Goal: Register for event/course

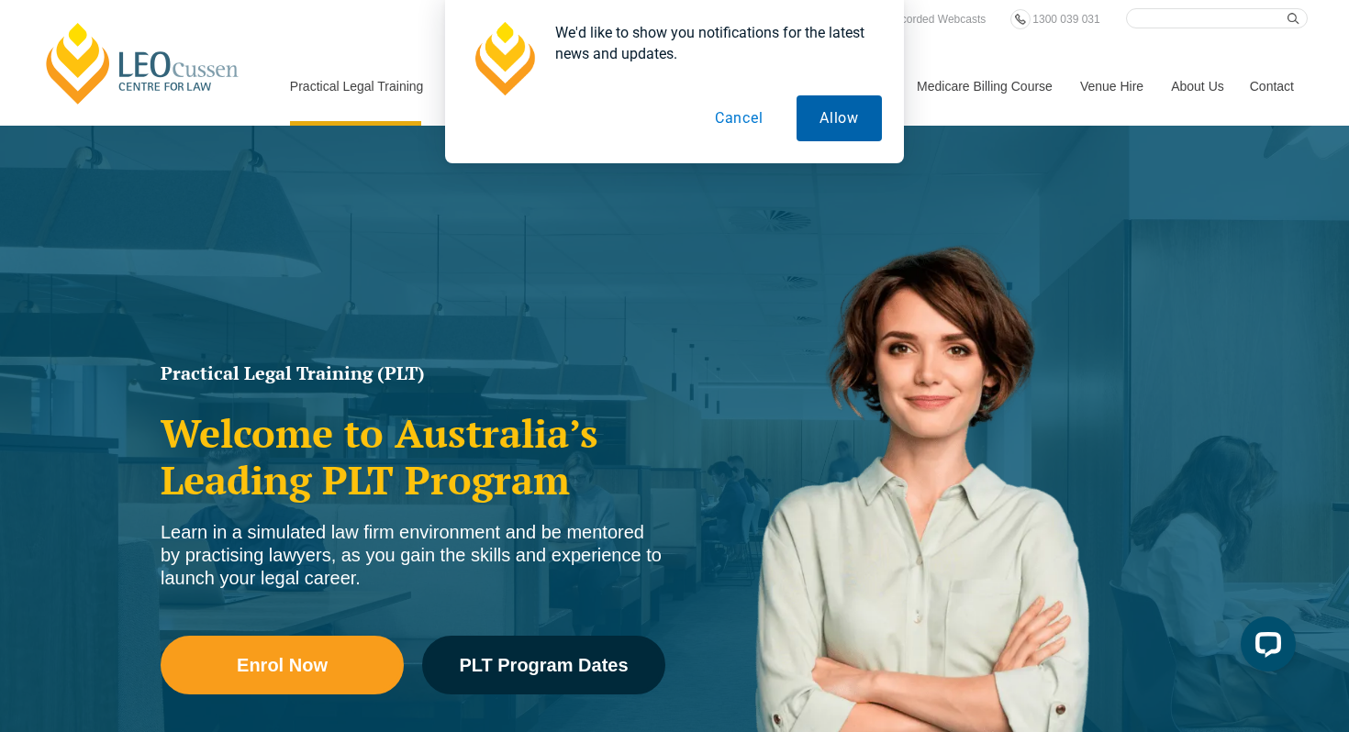
click at [843, 128] on button "Allow" at bounding box center [839, 118] width 85 height 46
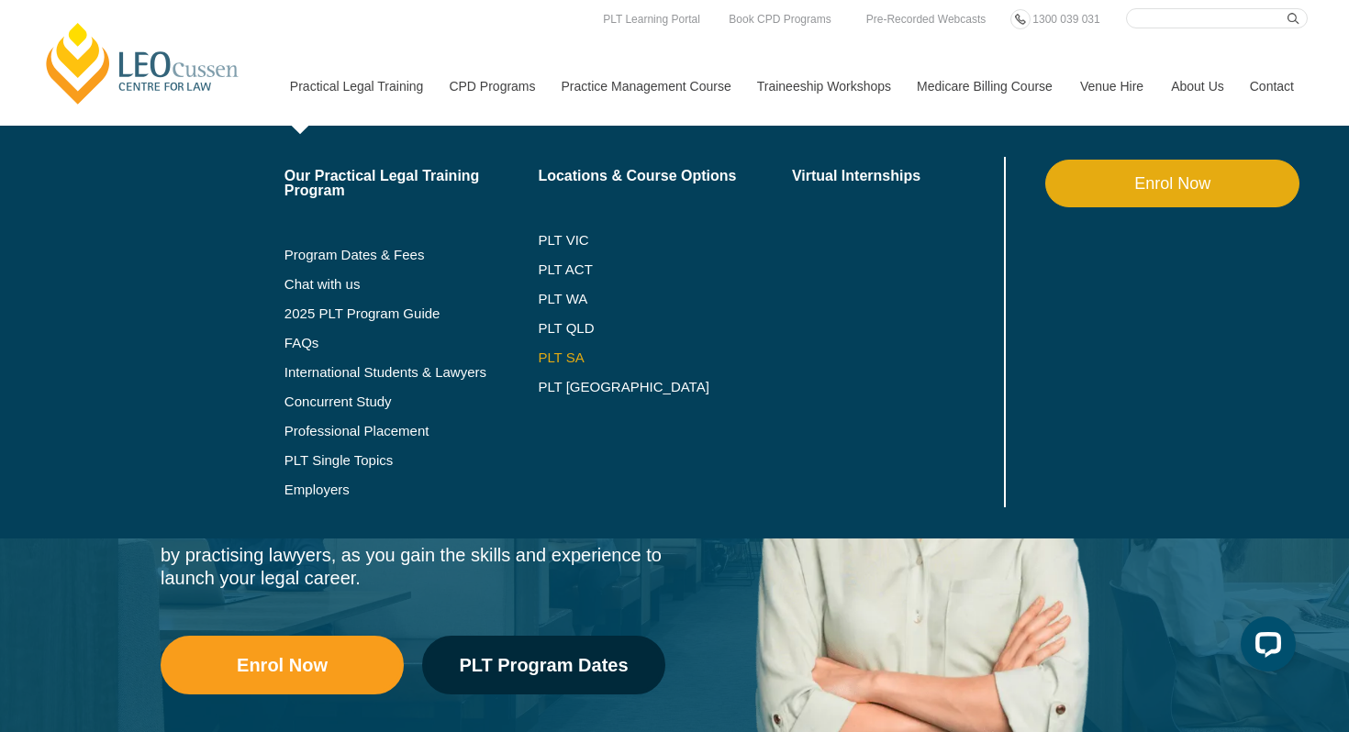
click at [542, 357] on link "PLT SA" at bounding box center [665, 358] width 254 height 15
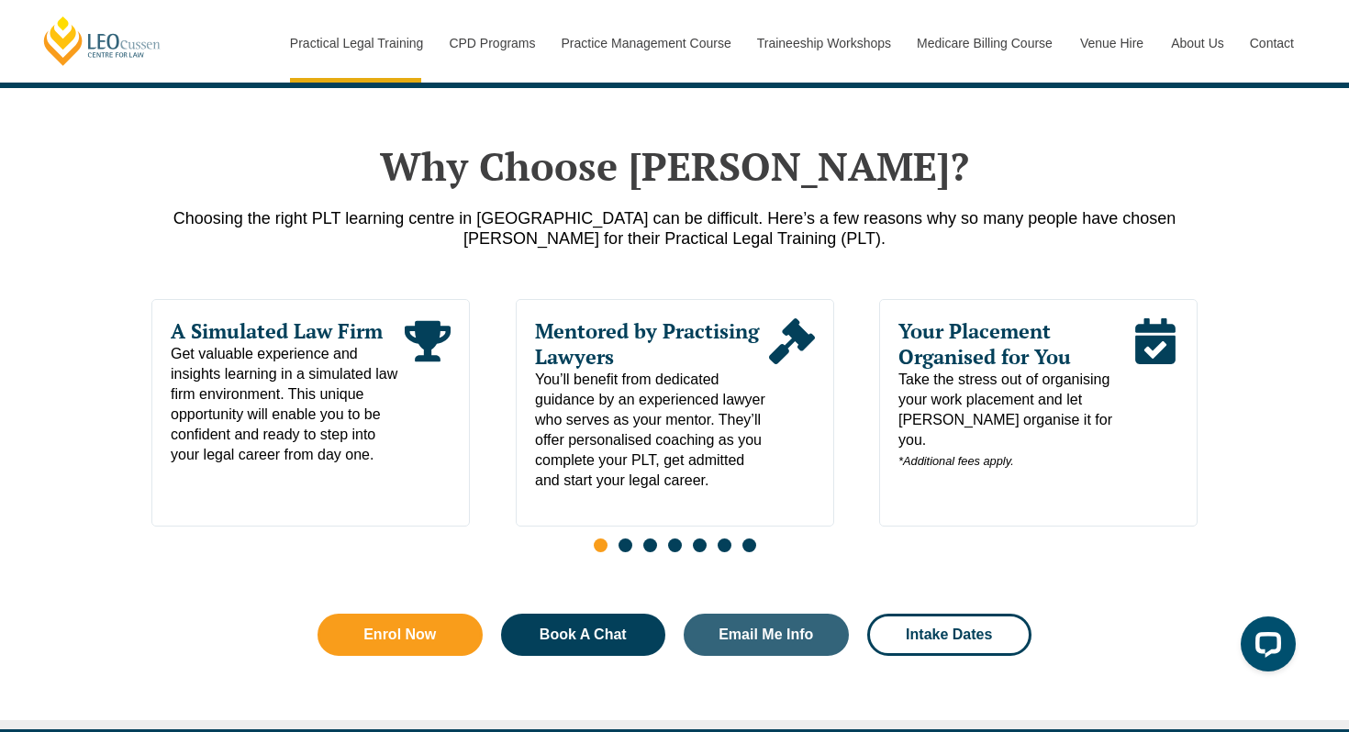
scroll to position [819, 0]
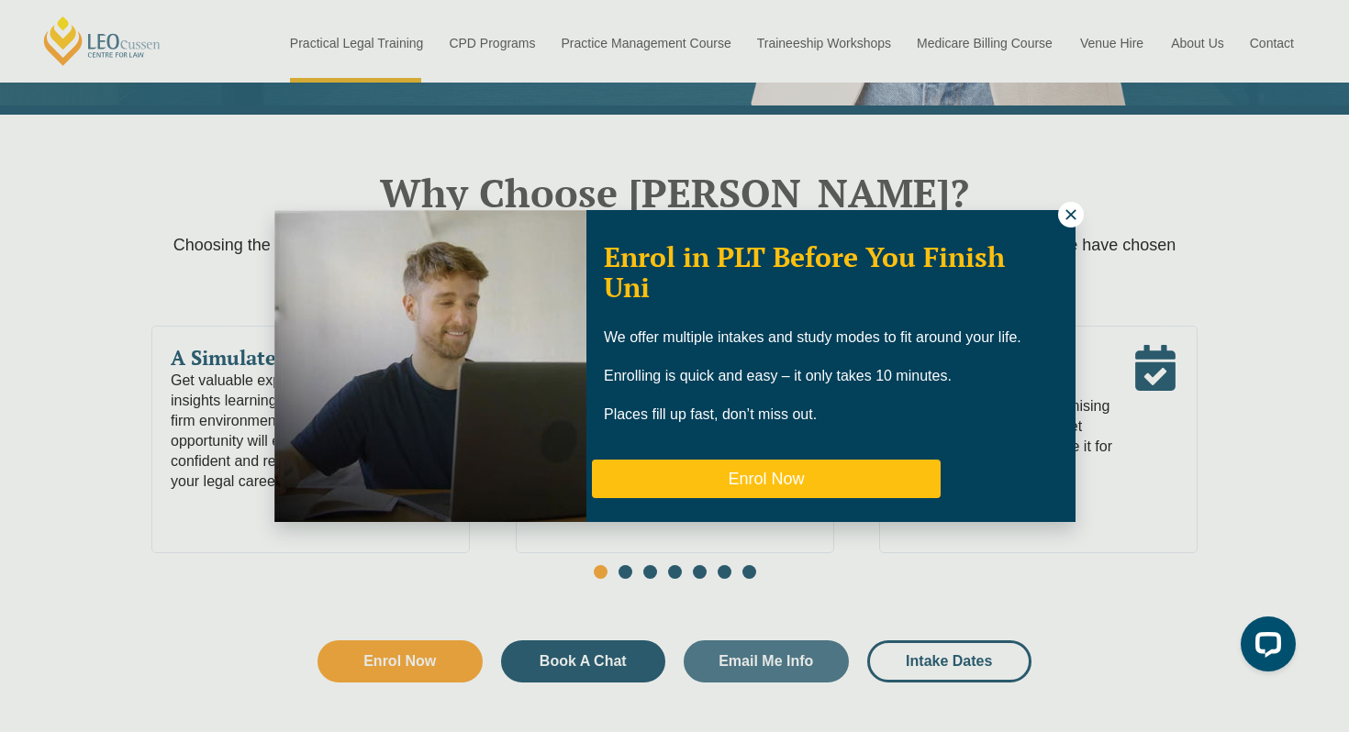
click at [782, 476] on button "Enrol Now" at bounding box center [766, 479] width 349 height 39
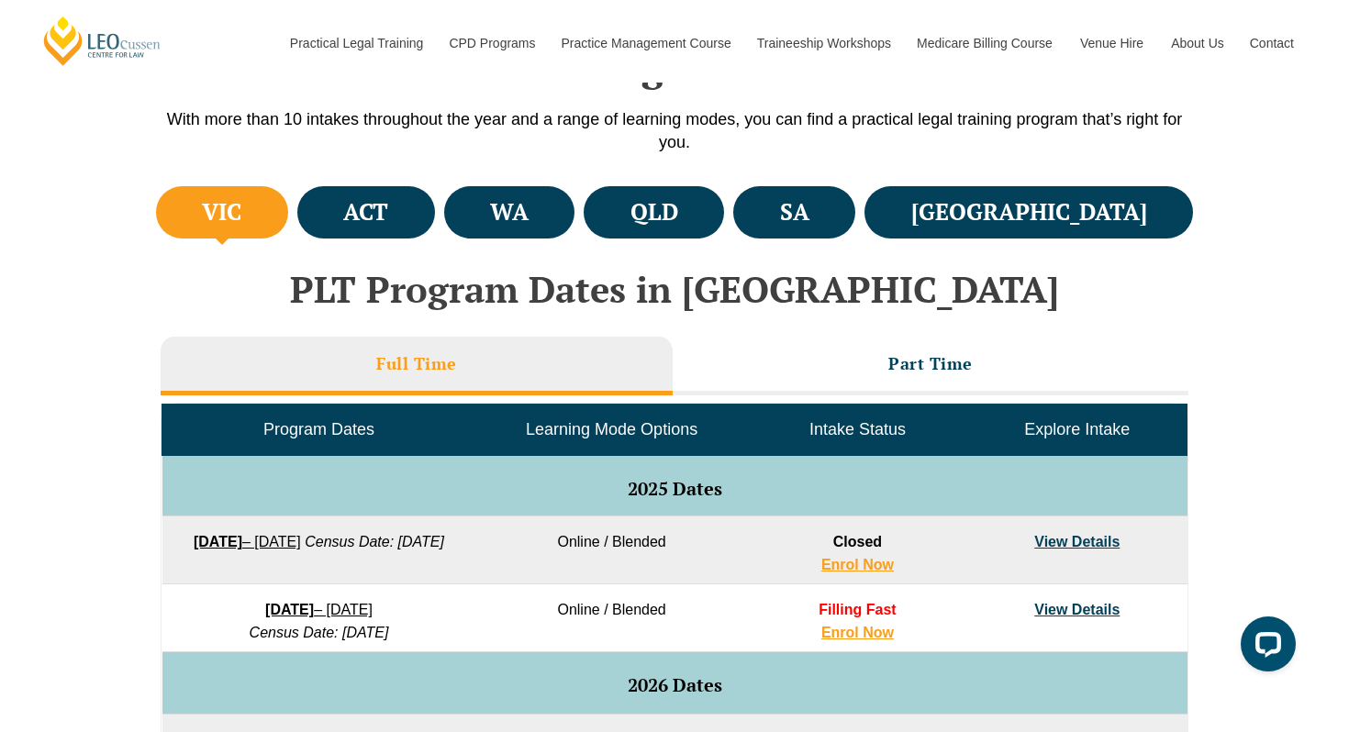
scroll to position [582, 0]
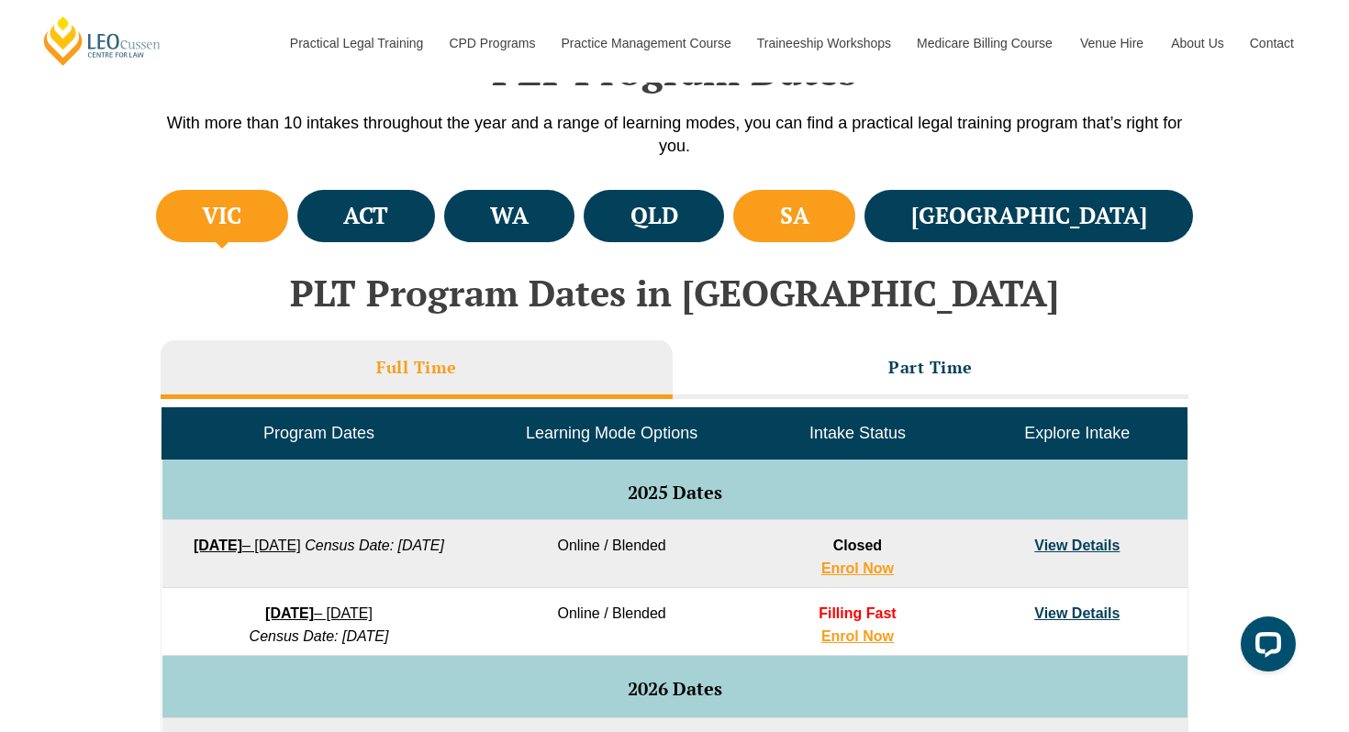
click at [809, 217] on h4 "SA" at bounding box center [794, 216] width 29 height 30
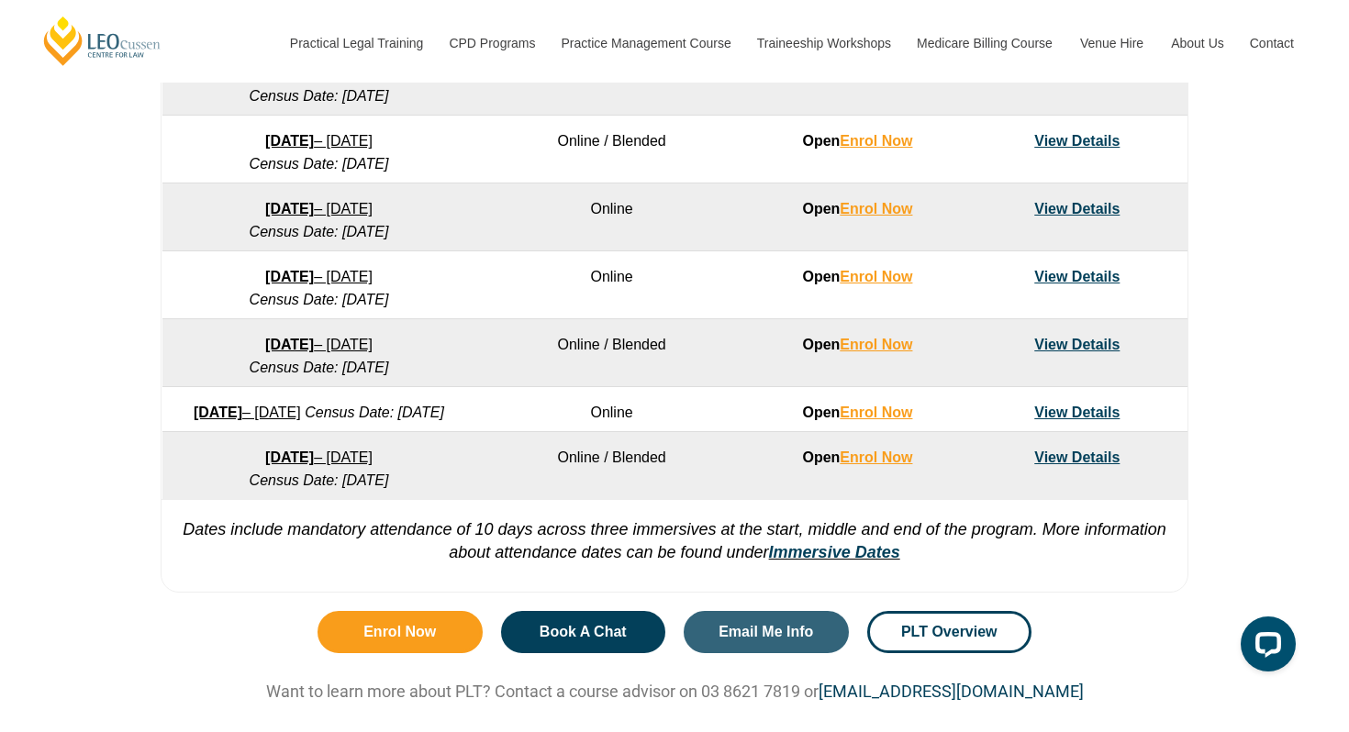
scroll to position [1221, 0]
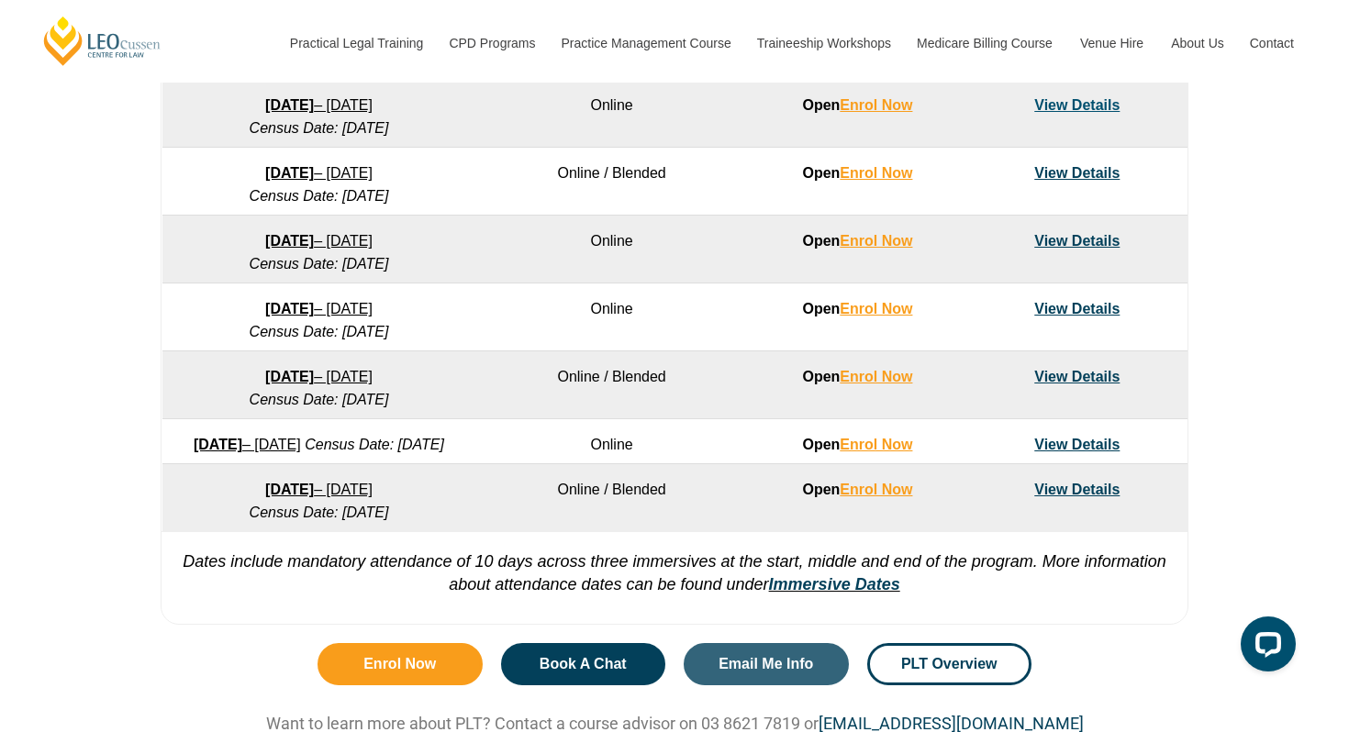
click at [1074, 497] on link "View Details" at bounding box center [1076, 490] width 85 height 16
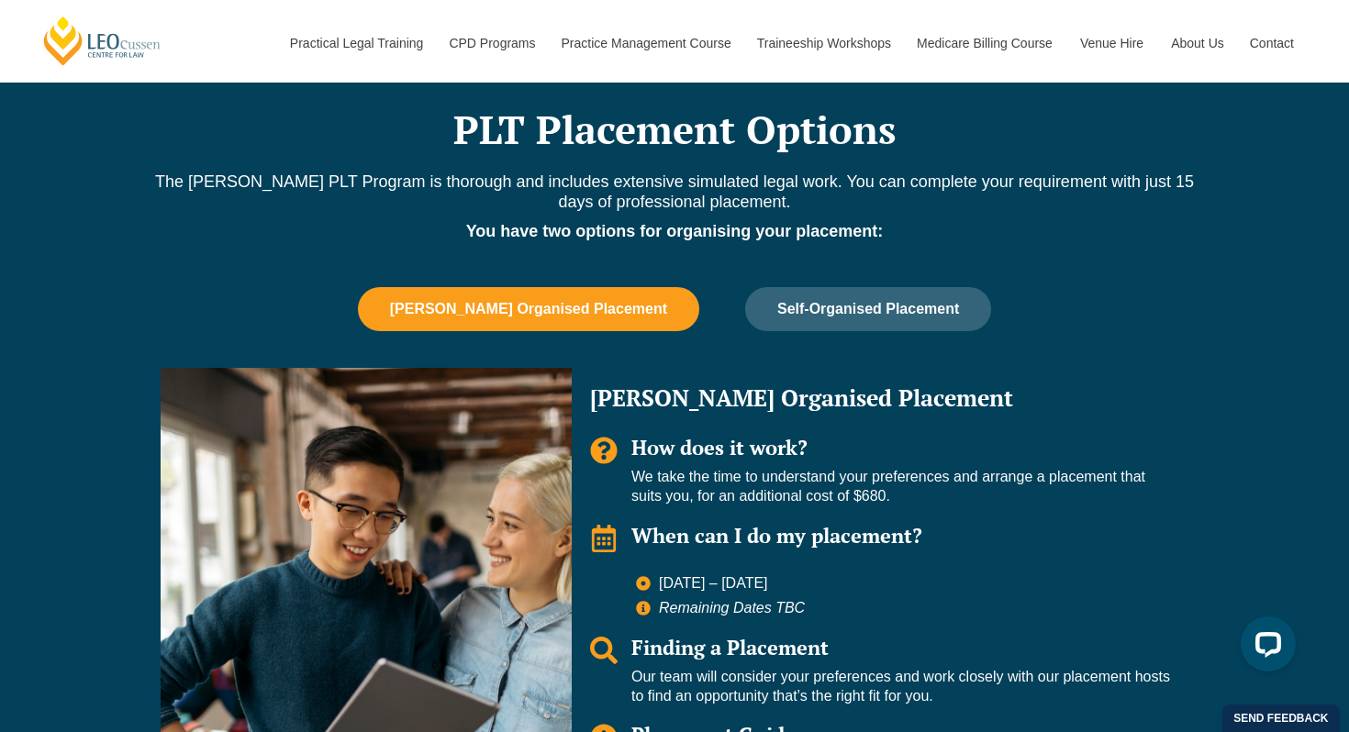
scroll to position [1100, 0]
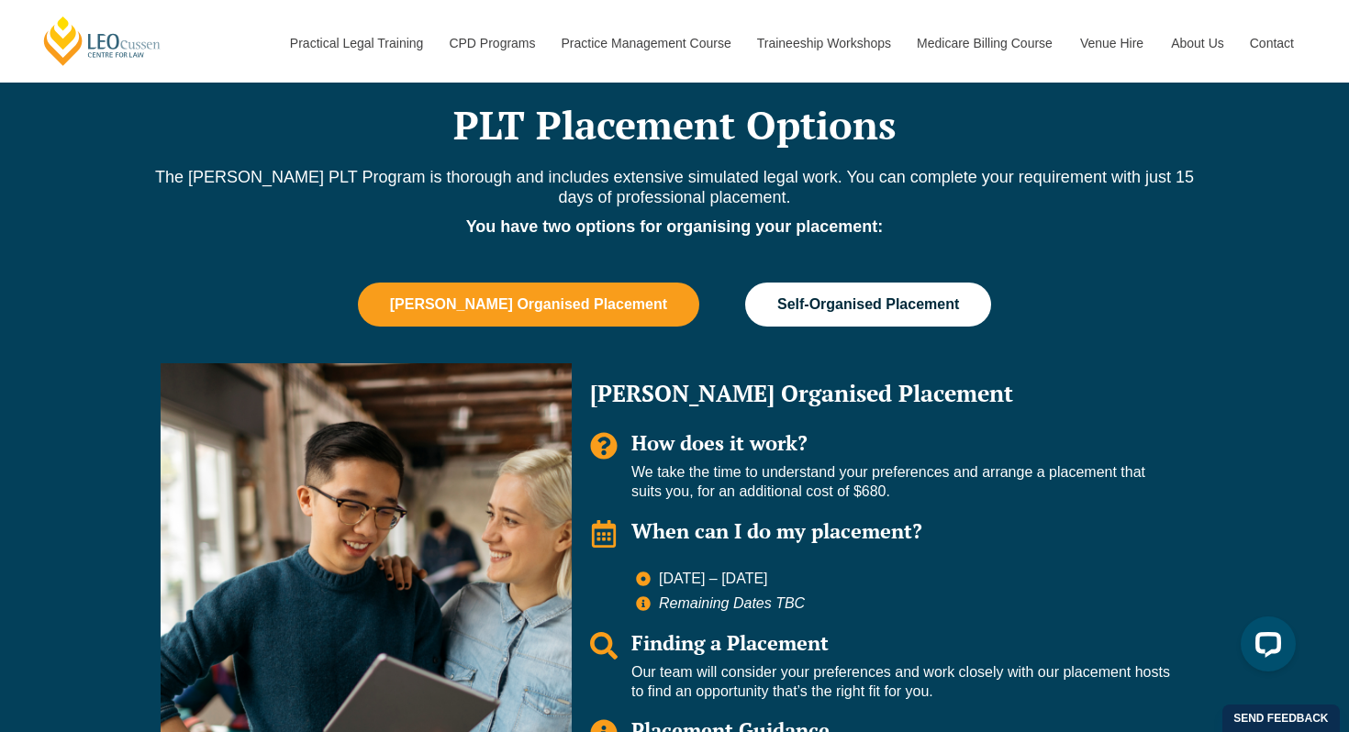
click at [847, 306] on span "Self-Organised Placement" at bounding box center [868, 304] width 182 height 17
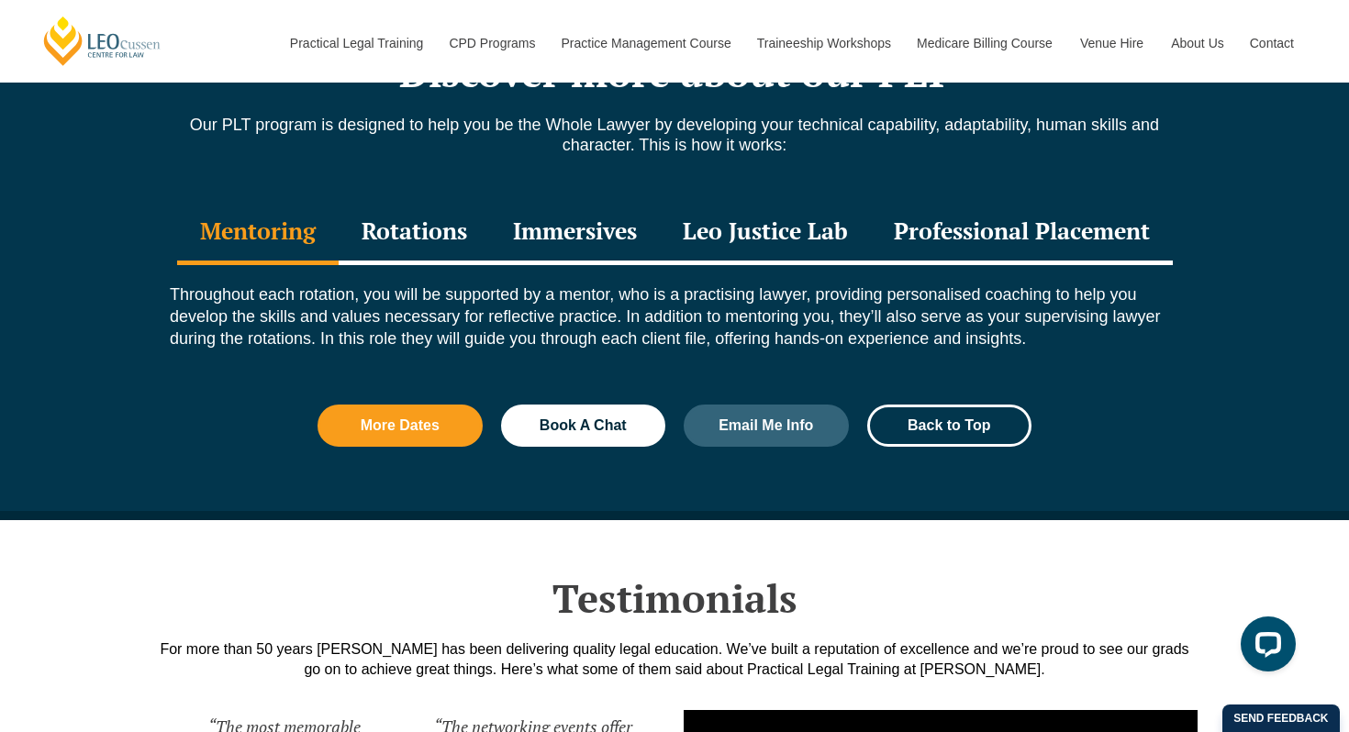
scroll to position [2012, 0]
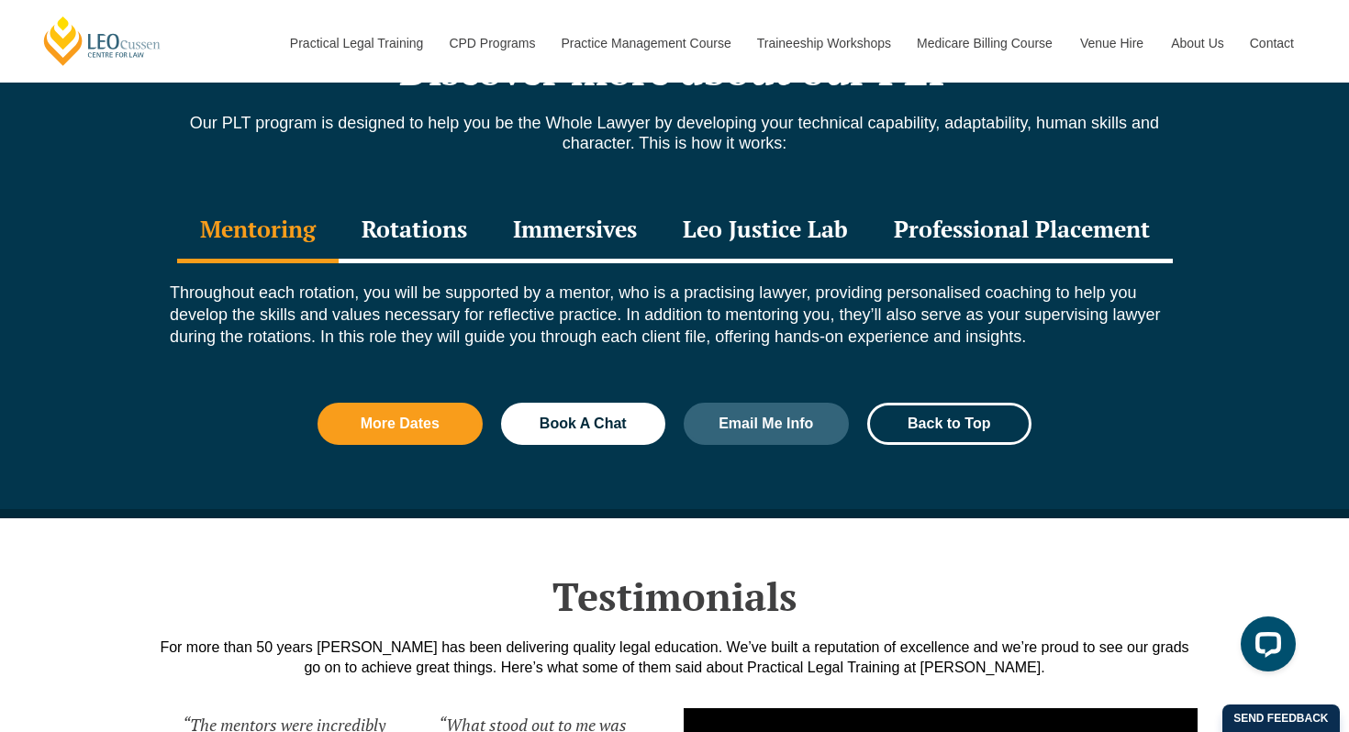
click at [420, 229] on div "Rotations" at bounding box center [414, 231] width 151 height 64
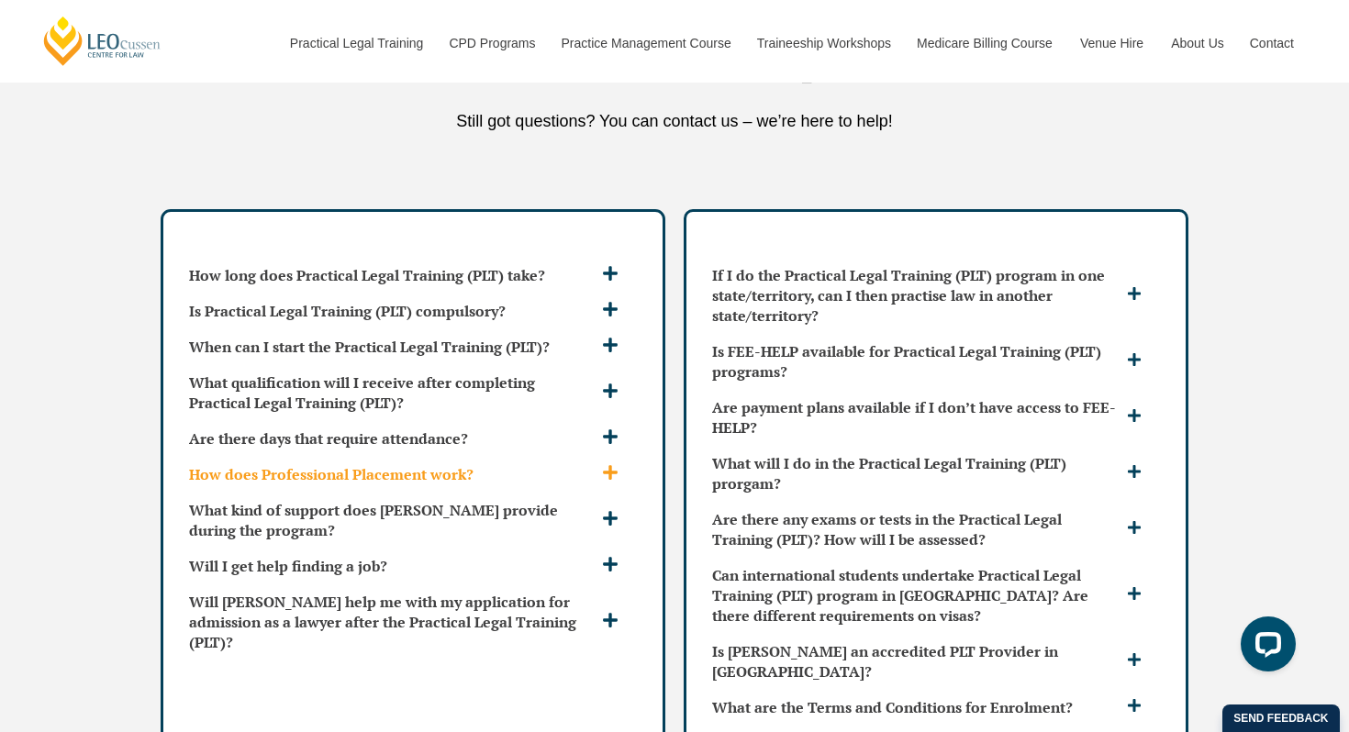
scroll to position [5255, 0]
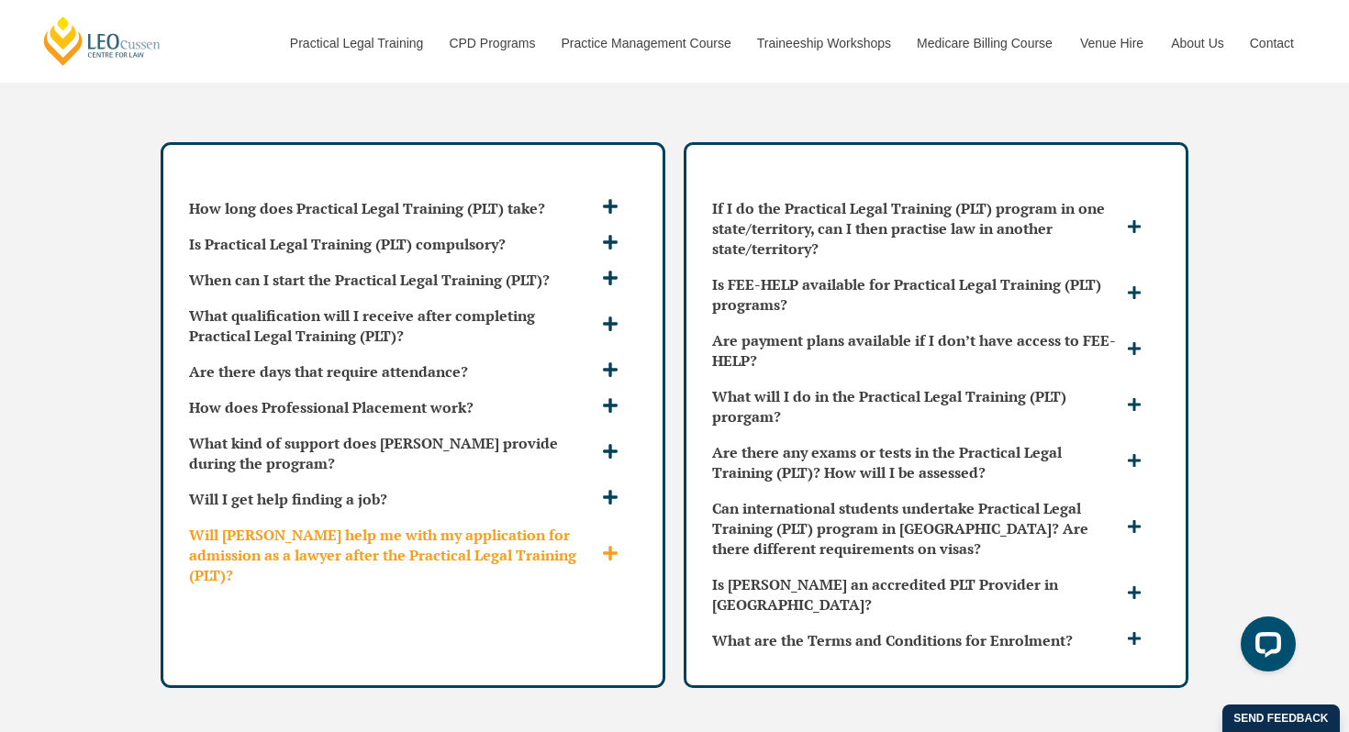
click at [613, 547] on icon at bounding box center [610, 554] width 15 height 15
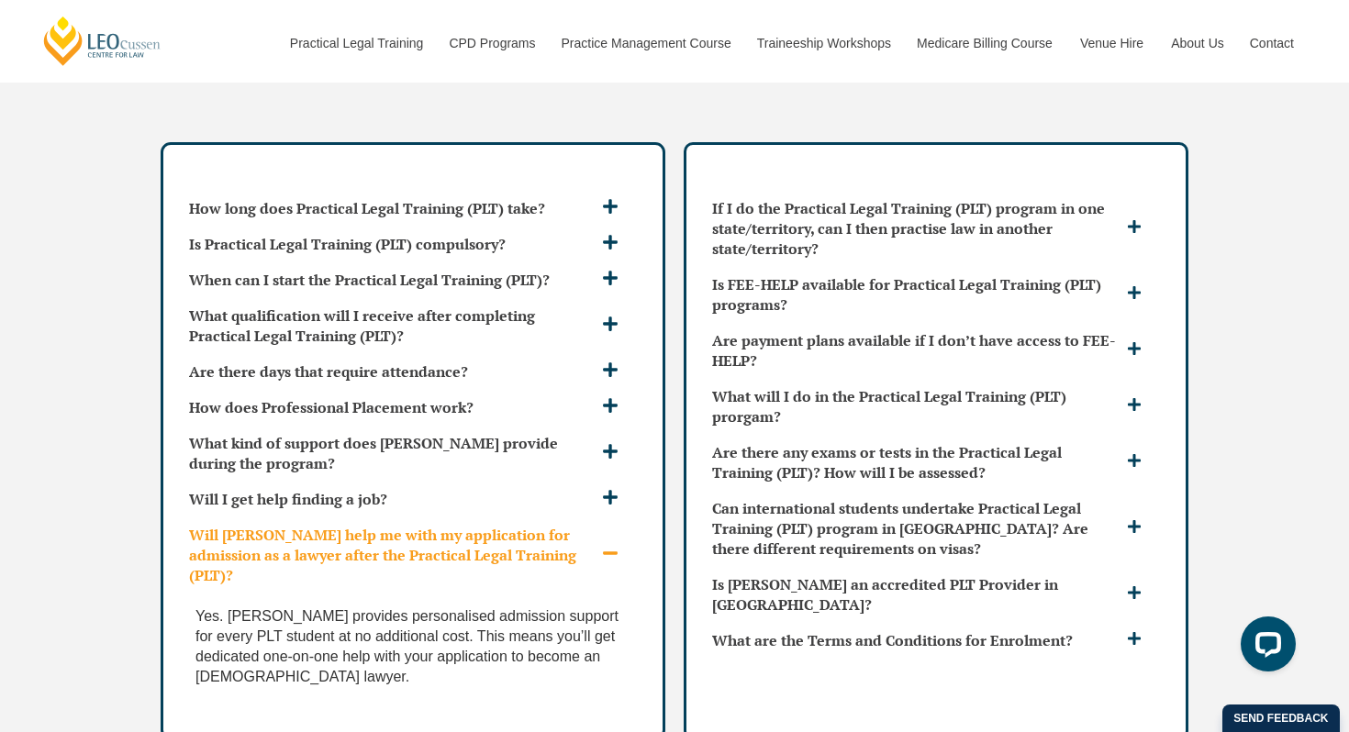
click at [613, 545] on icon at bounding box center [610, 553] width 17 height 17
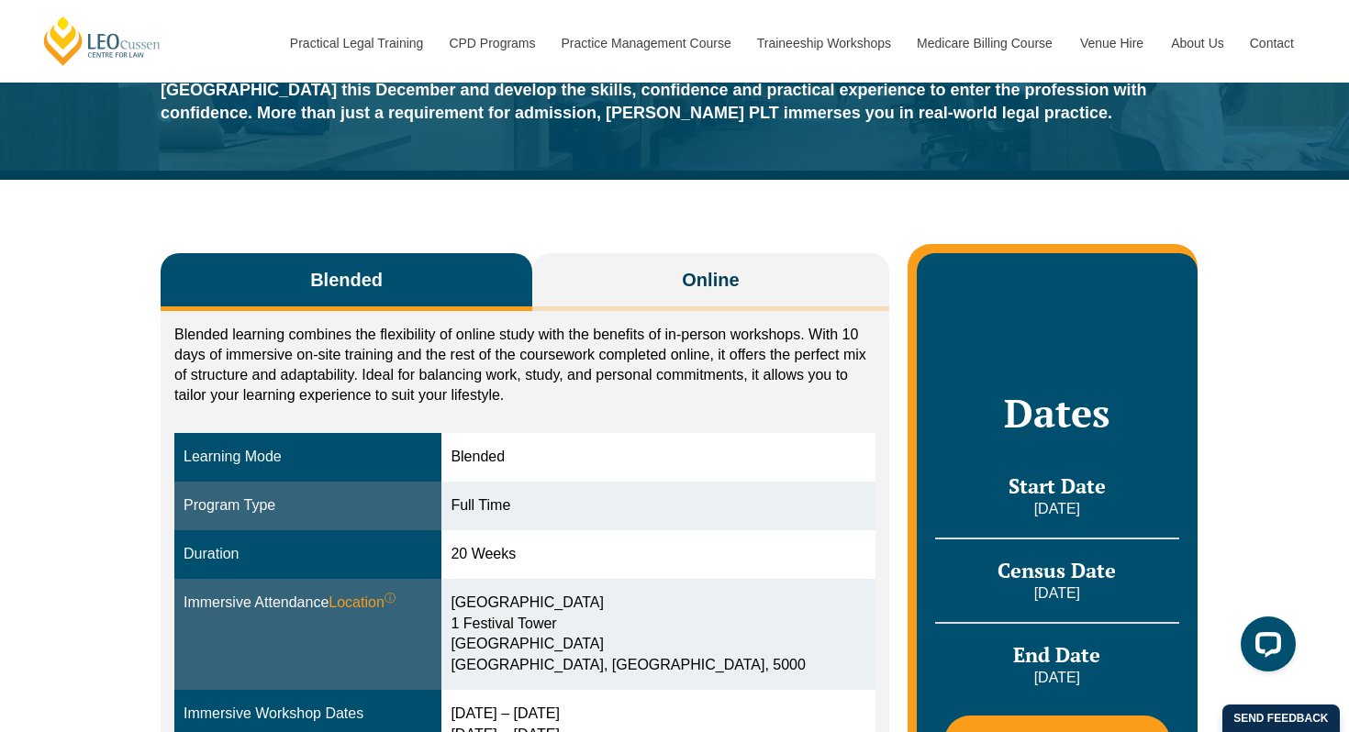
scroll to position [0, 0]
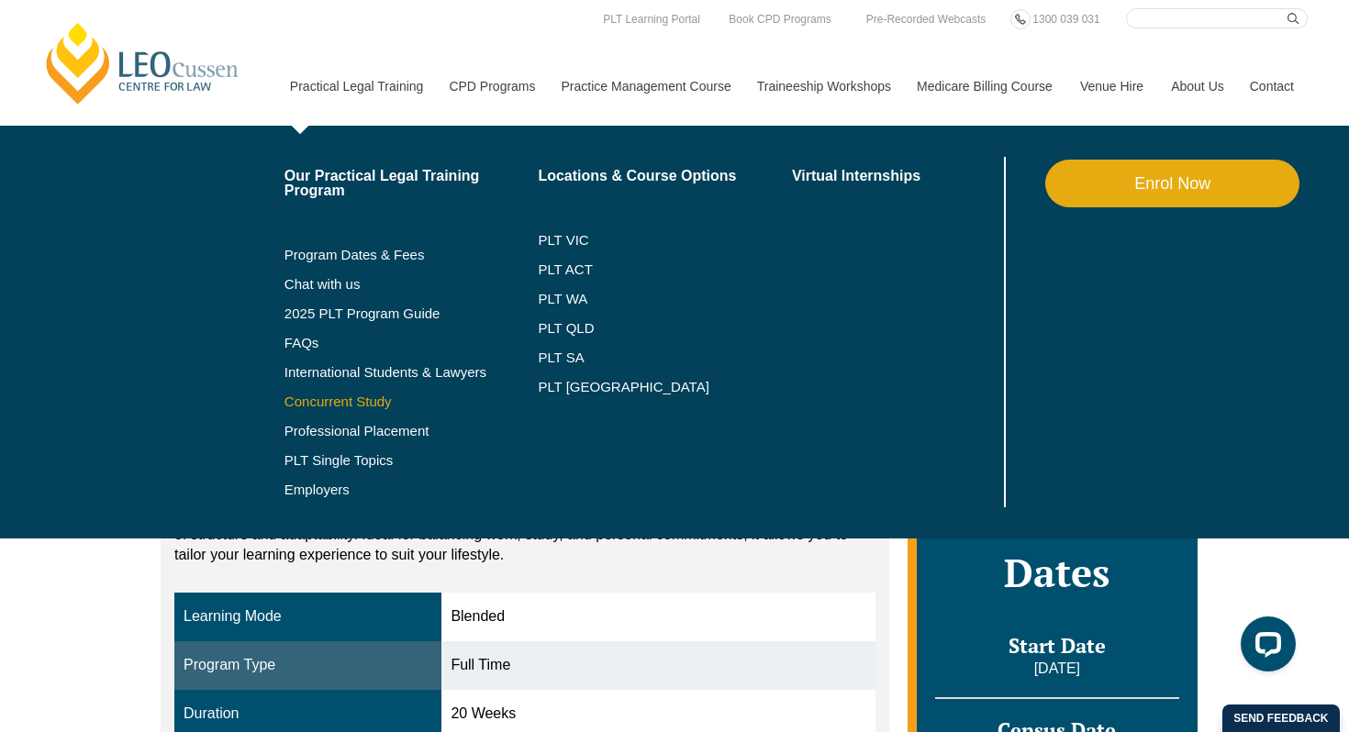
click at [333, 403] on link "Concurrent Study" at bounding box center [412, 402] width 254 height 15
